Goal: Book appointment/travel/reservation

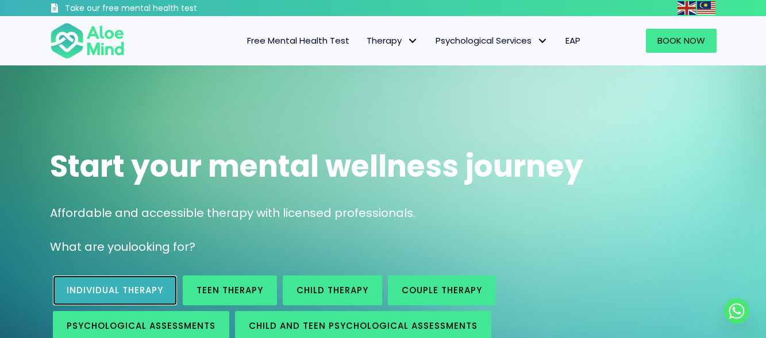
click at [151, 285] on span "Individual therapy" at bounding box center [115, 290] width 96 height 12
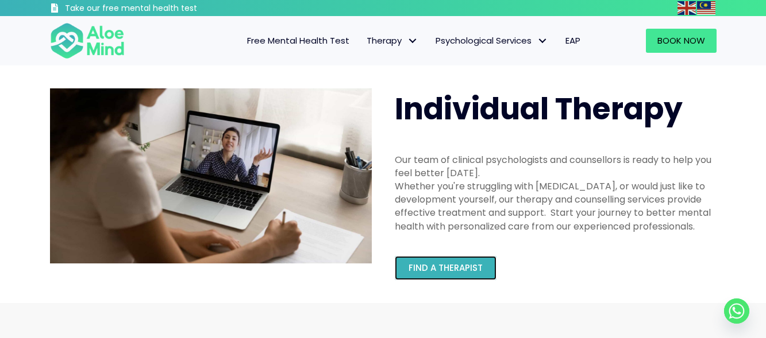
click at [419, 261] on link "Find a therapist" at bounding box center [446, 268] width 102 height 24
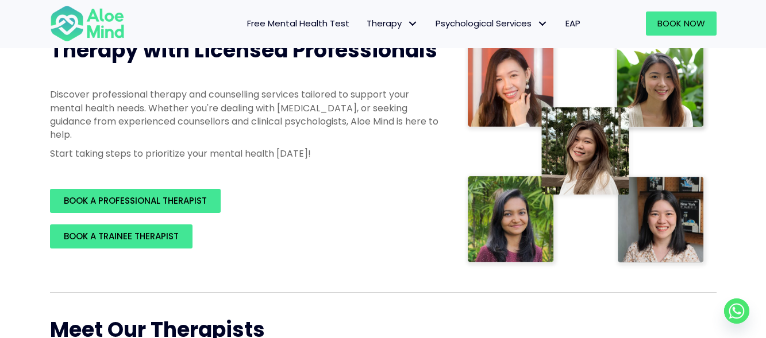
scroll to position [172, 0]
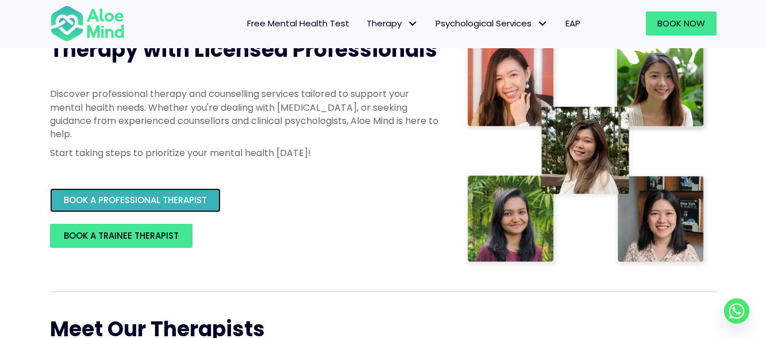
click at [173, 202] on span "BOOK A PROFESSIONAL THERAPIST" at bounding box center [135, 200] width 143 height 12
